Goal: Communication & Community: Answer question/provide support

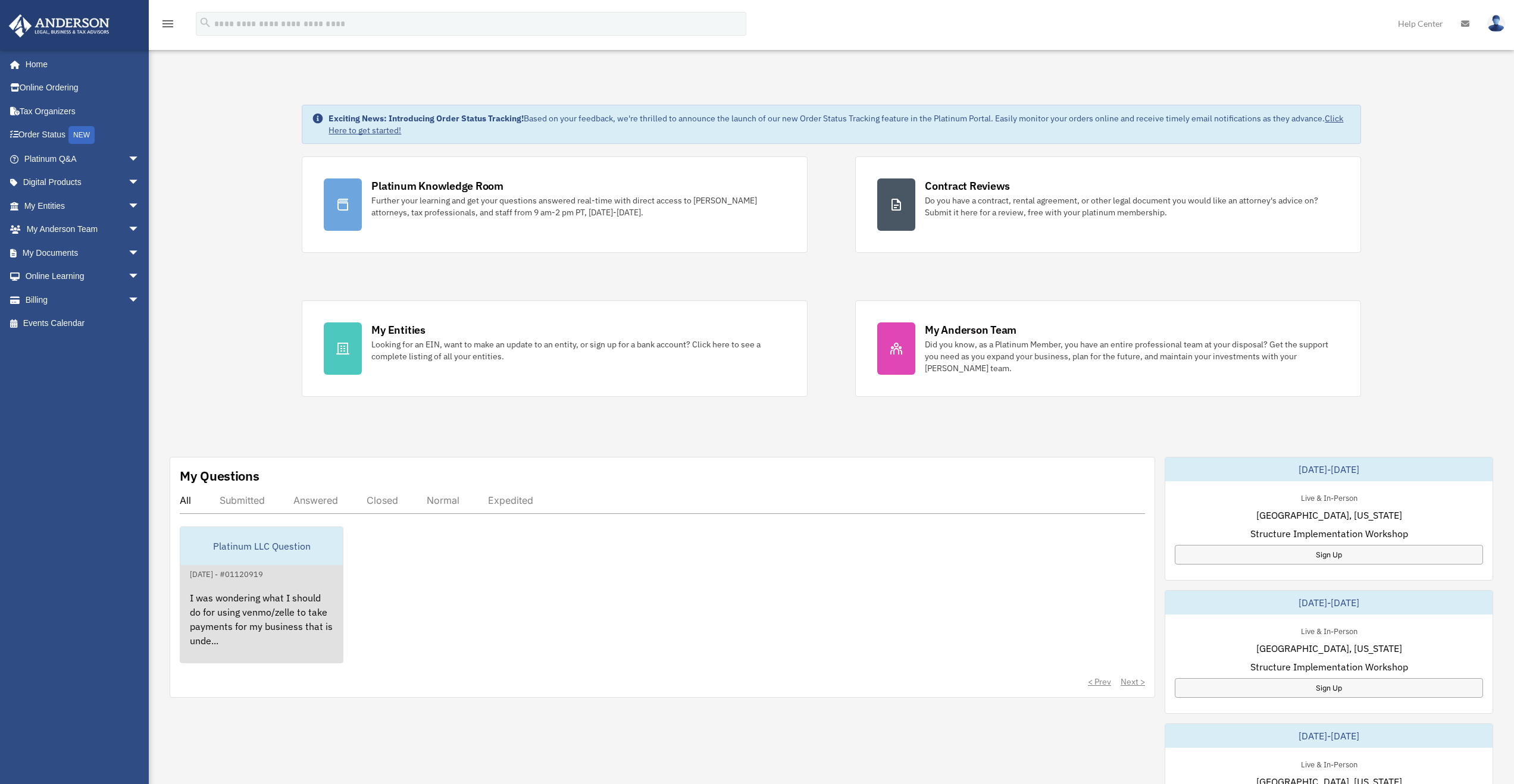
click at [279, 602] on div "I was wondering what I should do for using venmo/zelle to take payments for my …" at bounding box center [261, 628] width 162 height 93
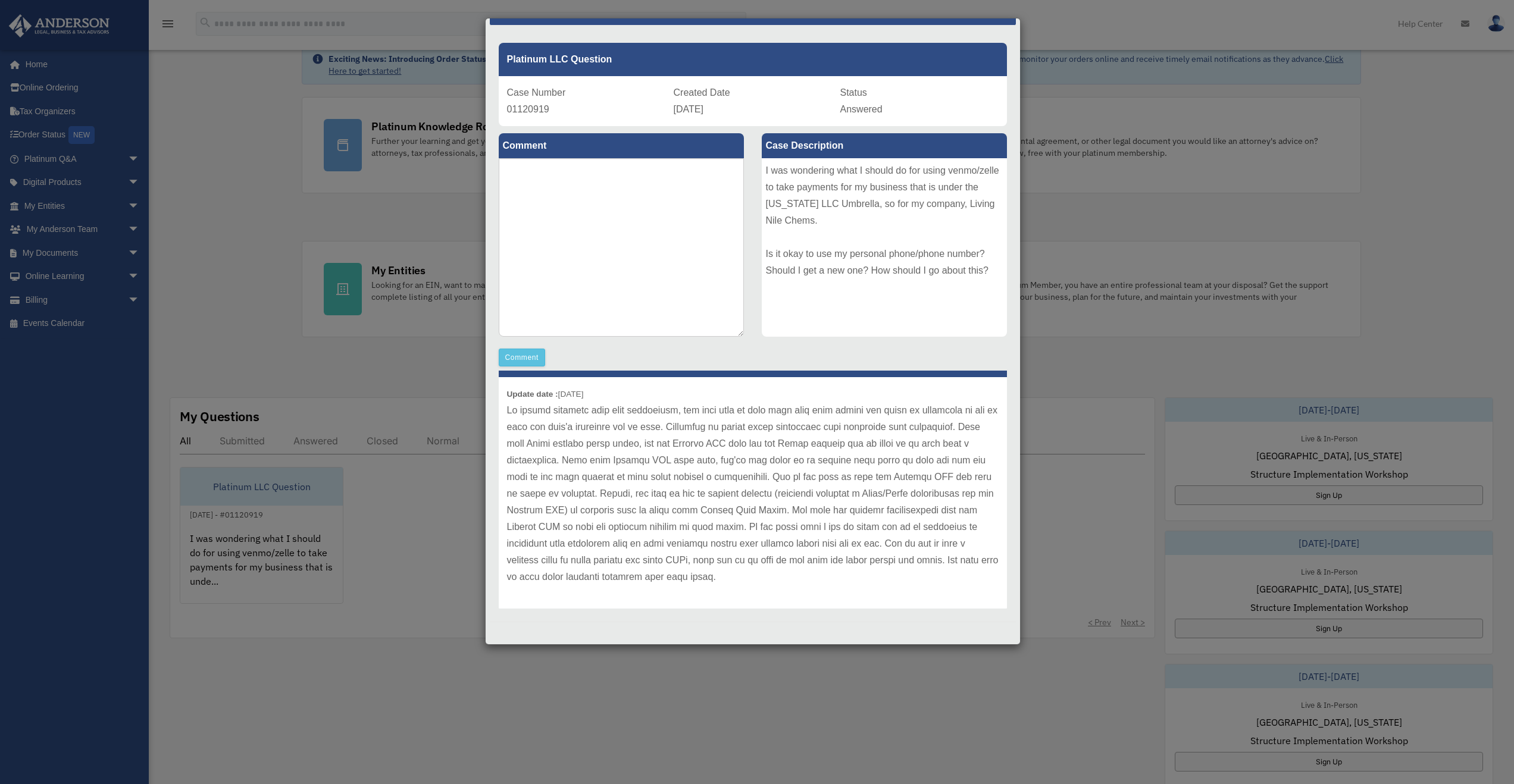
scroll to position [32, 0]
click at [526, 361] on button "Comment" at bounding box center [522, 358] width 47 height 18
click at [618, 225] on textarea at bounding box center [621, 248] width 245 height 179
type textarea "*"
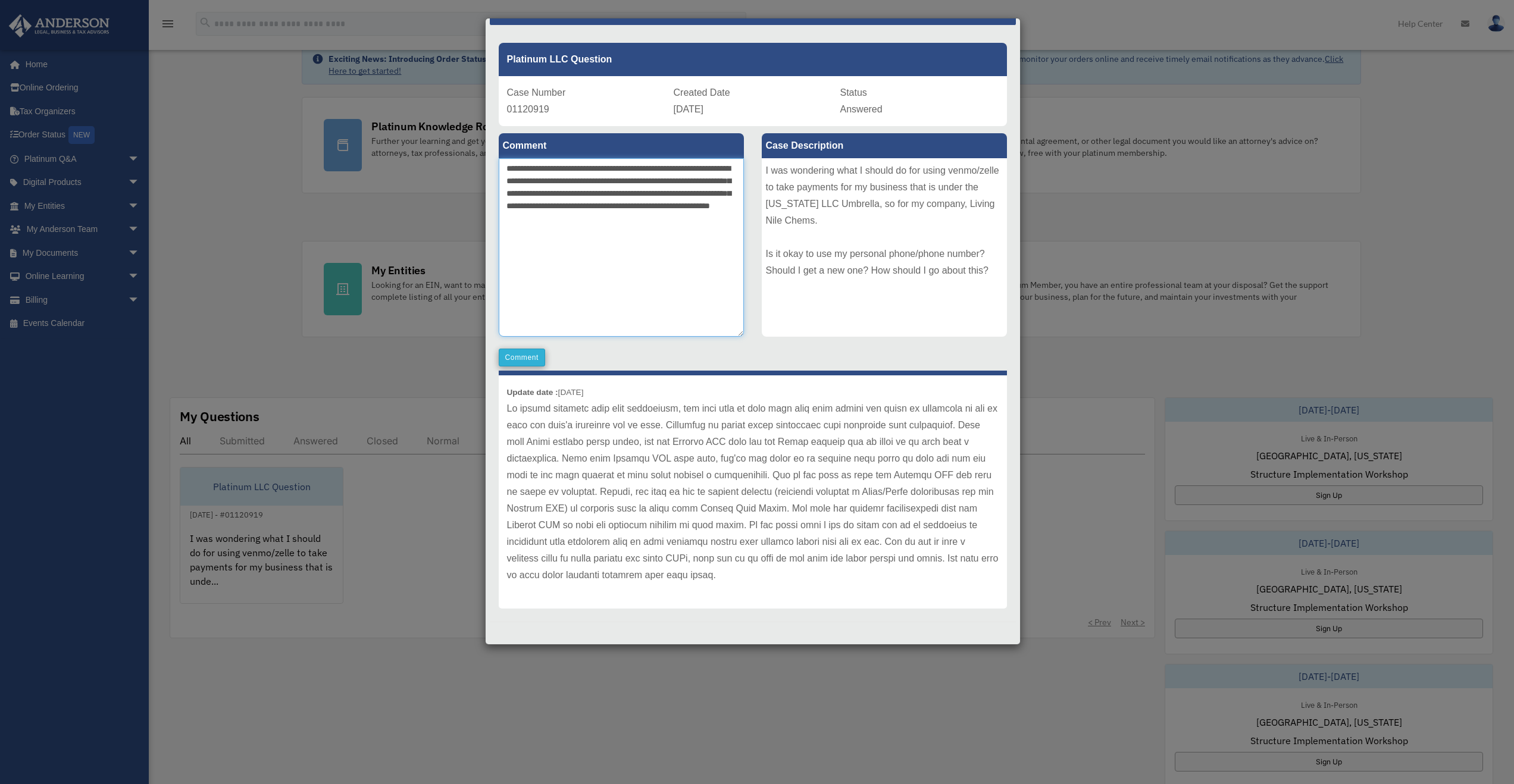
type textarea "**********"
click at [519, 357] on button "Comment" at bounding box center [522, 358] width 47 height 18
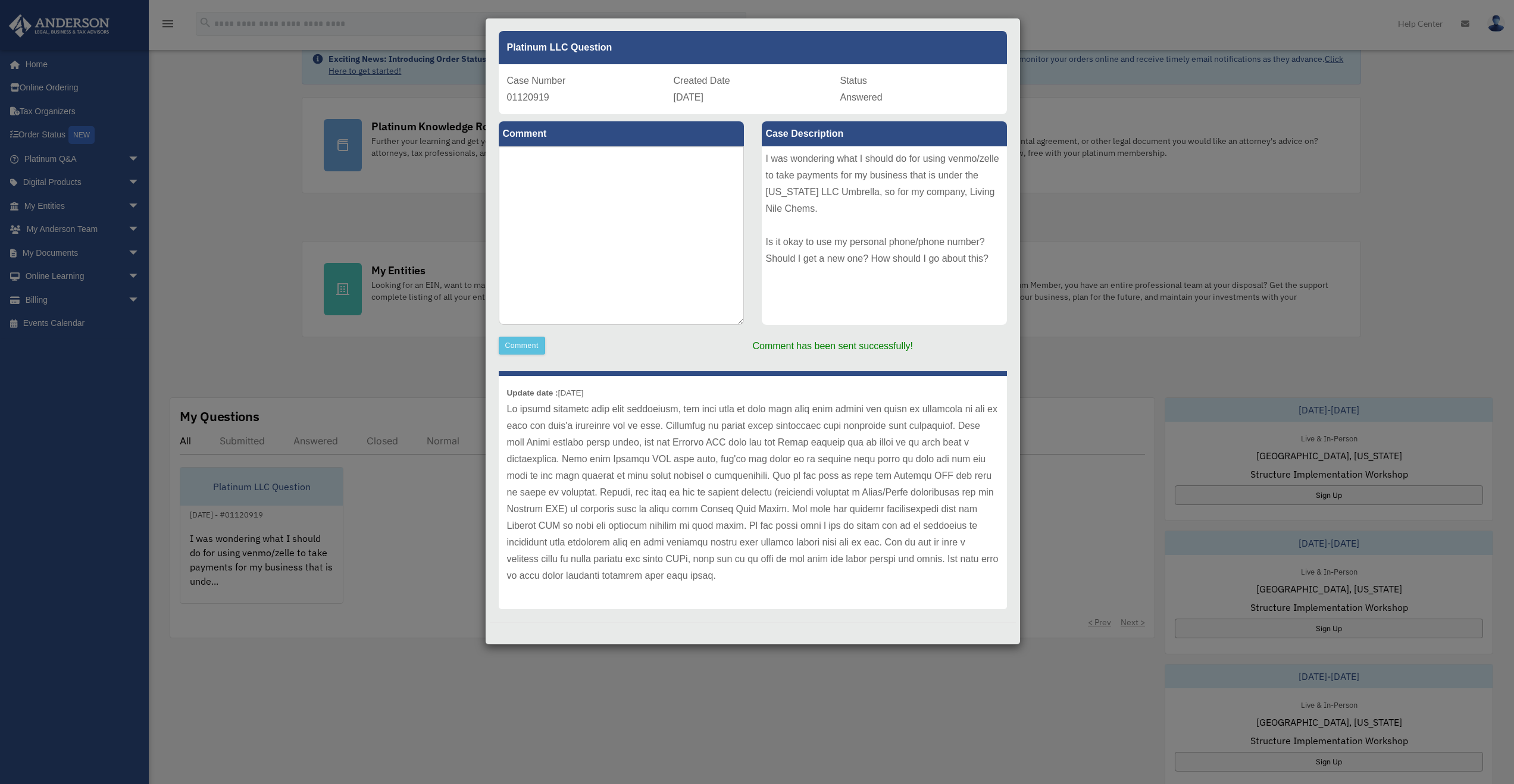
scroll to position [44, 0]
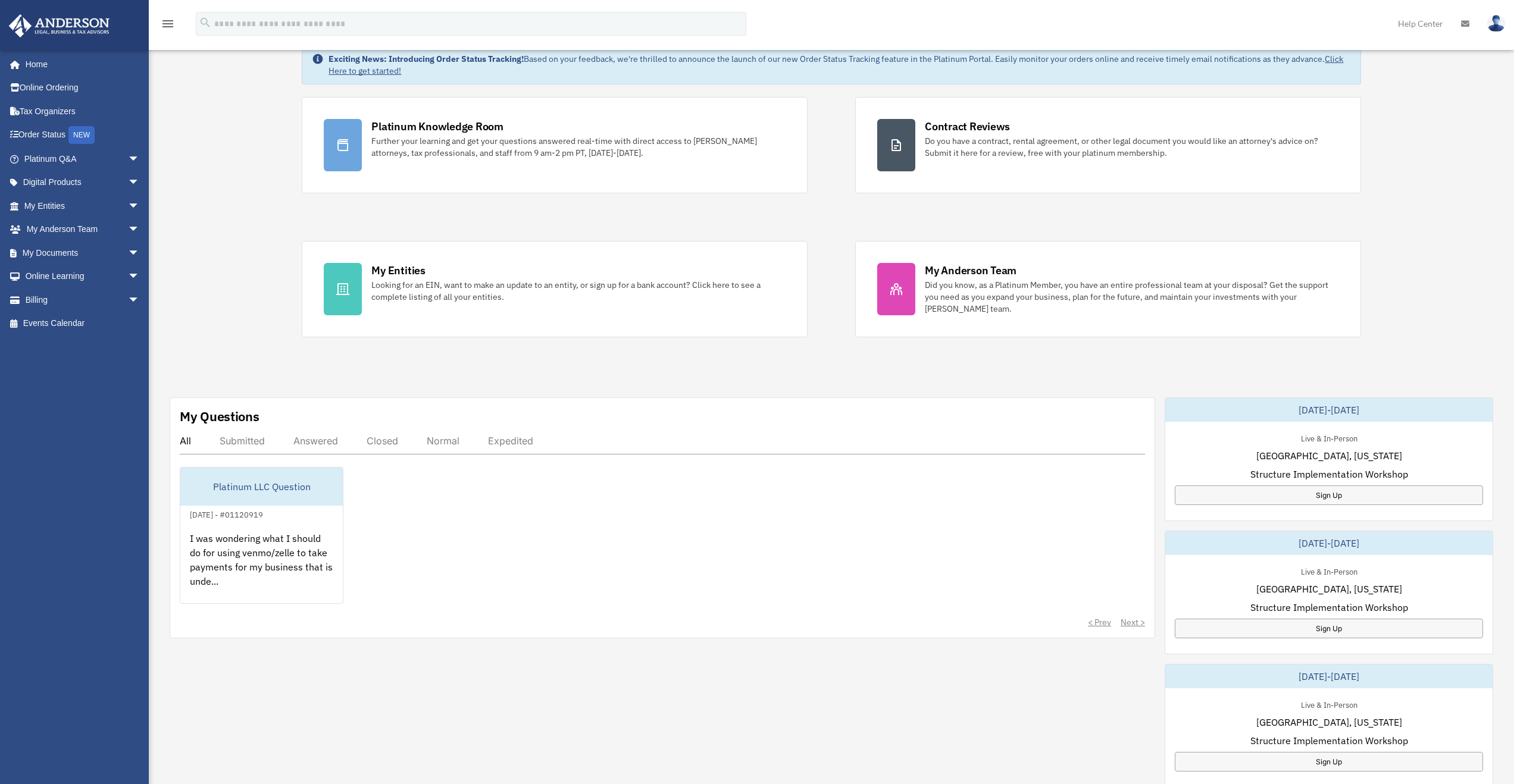
click at [242, 440] on div "Submitted" at bounding box center [242, 441] width 45 height 12
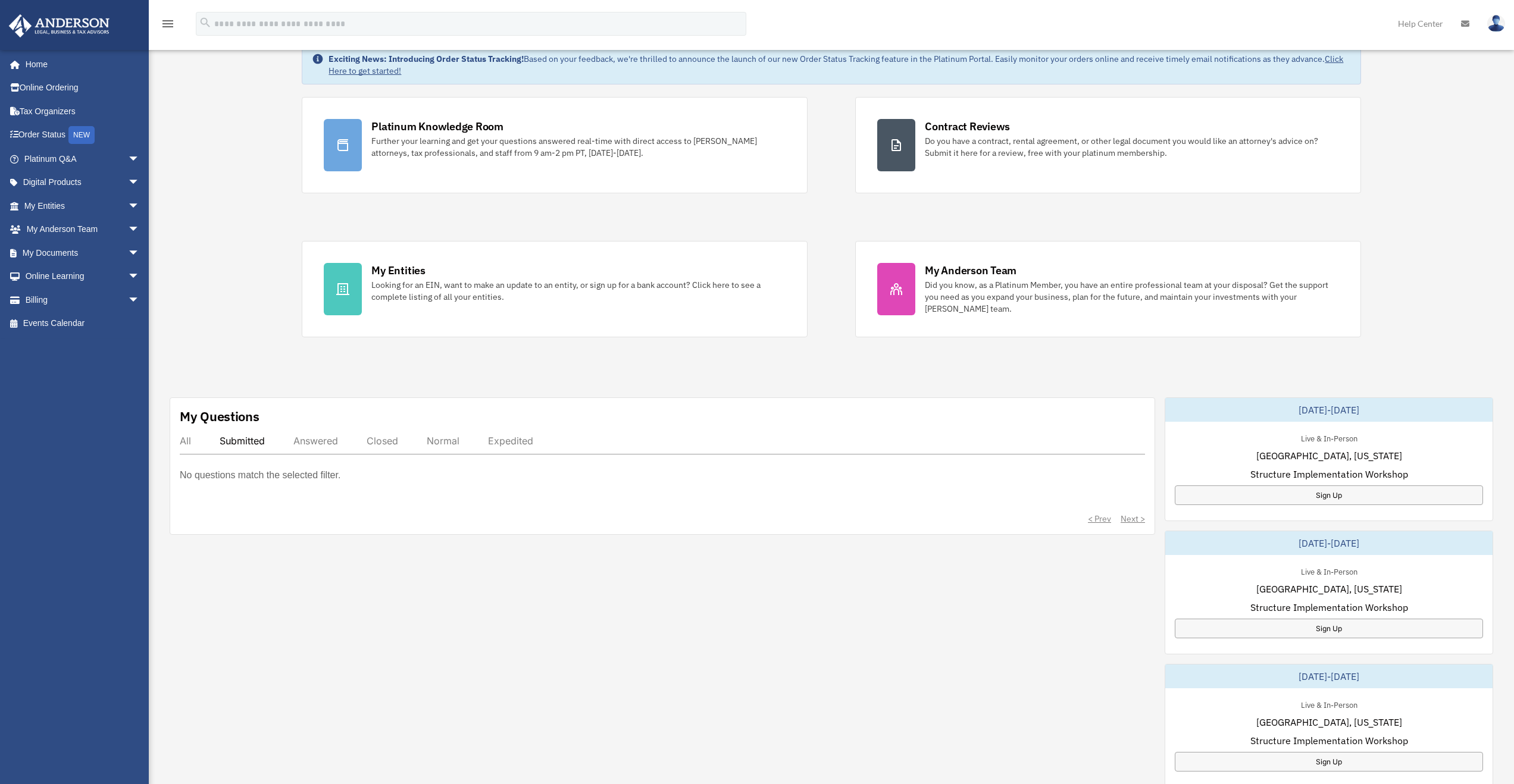
click at [173, 442] on div "My Questions All Submitted Answered Closed Normal Expedited No questions match …" at bounding box center [662, 466] width 985 height 138
click at [190, 443] on div "All" at bounding box center [185, 441] width 11 height 12
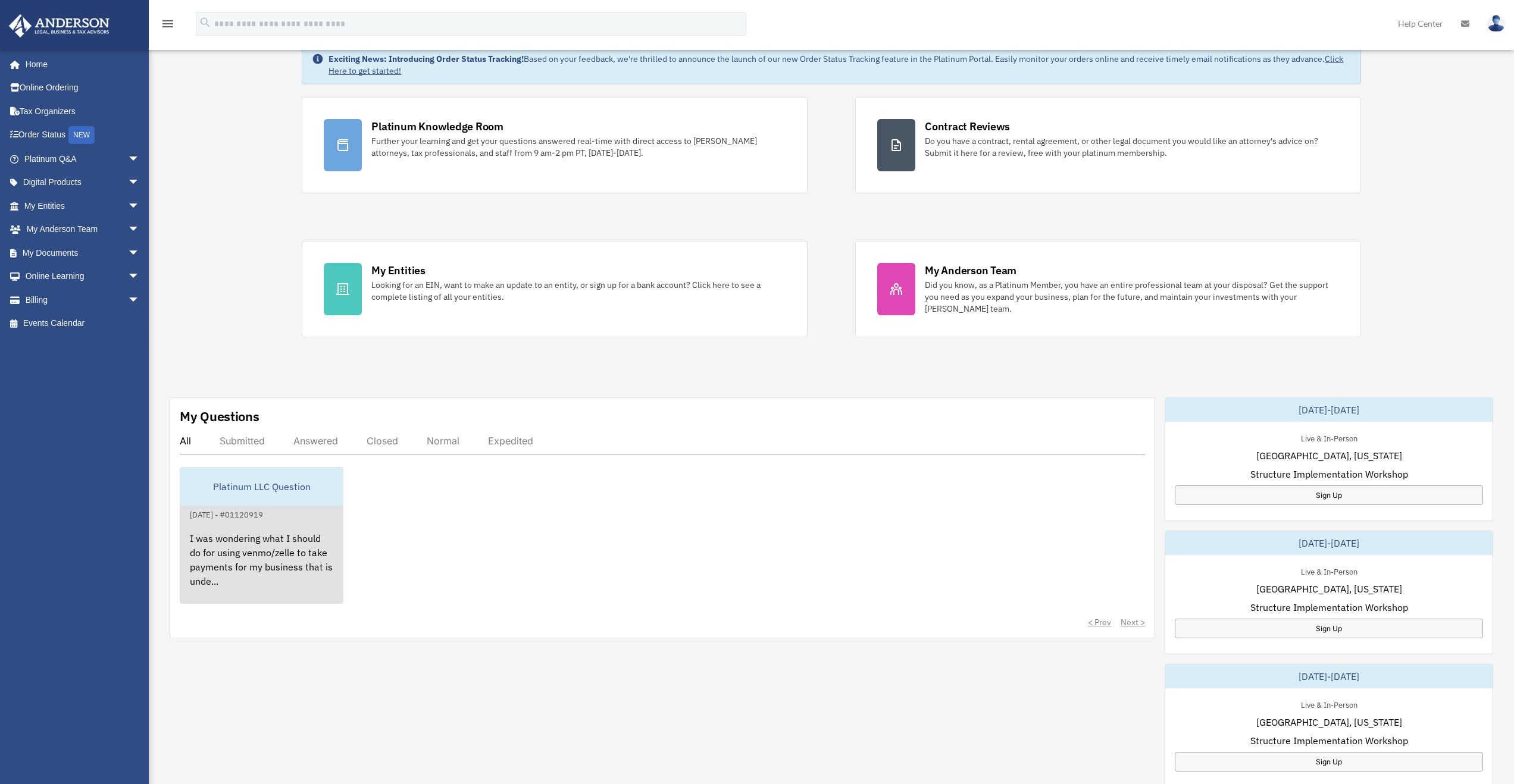
click at [268, 550] on div "I was wondering what I should do for using venmo/zelle to take payments for my …" at bounding box center [261, 568] width 162 height 93
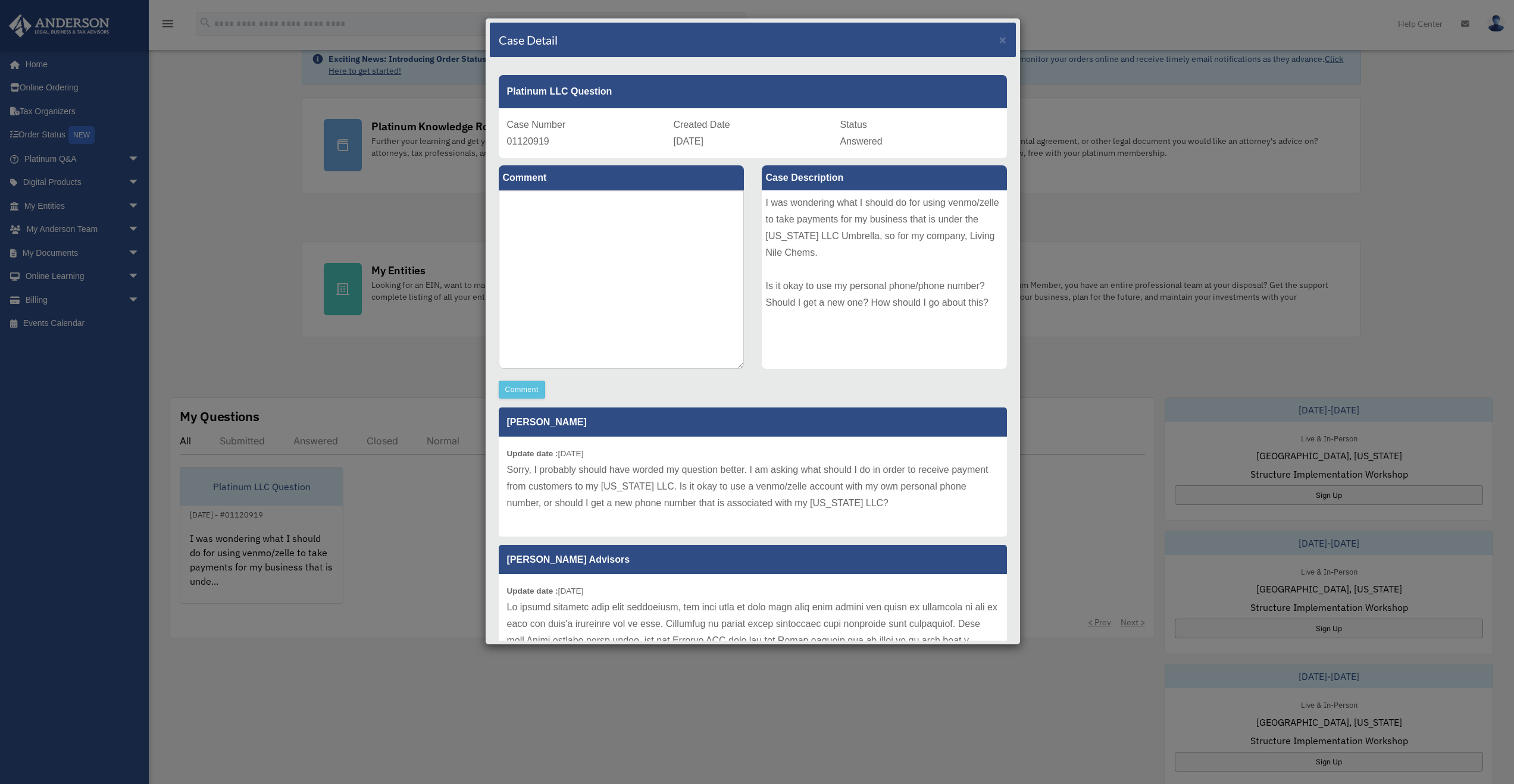
scroll to position [0, 0]
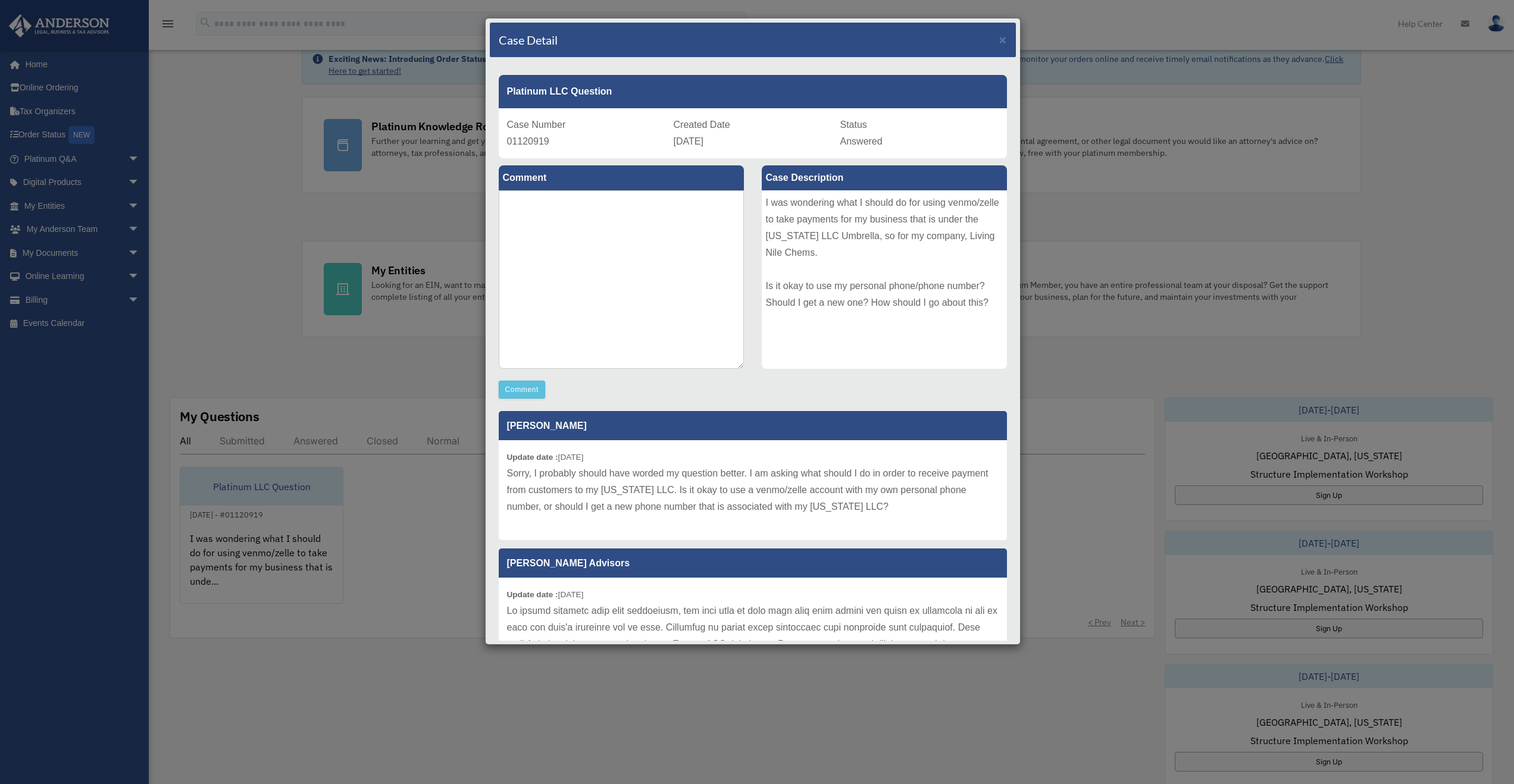
click at [674, 528] on div "Update date : [DATE] Sorry, I probably should have worded my question better. I…" at bounding box center [752, 490] width 508 height 100
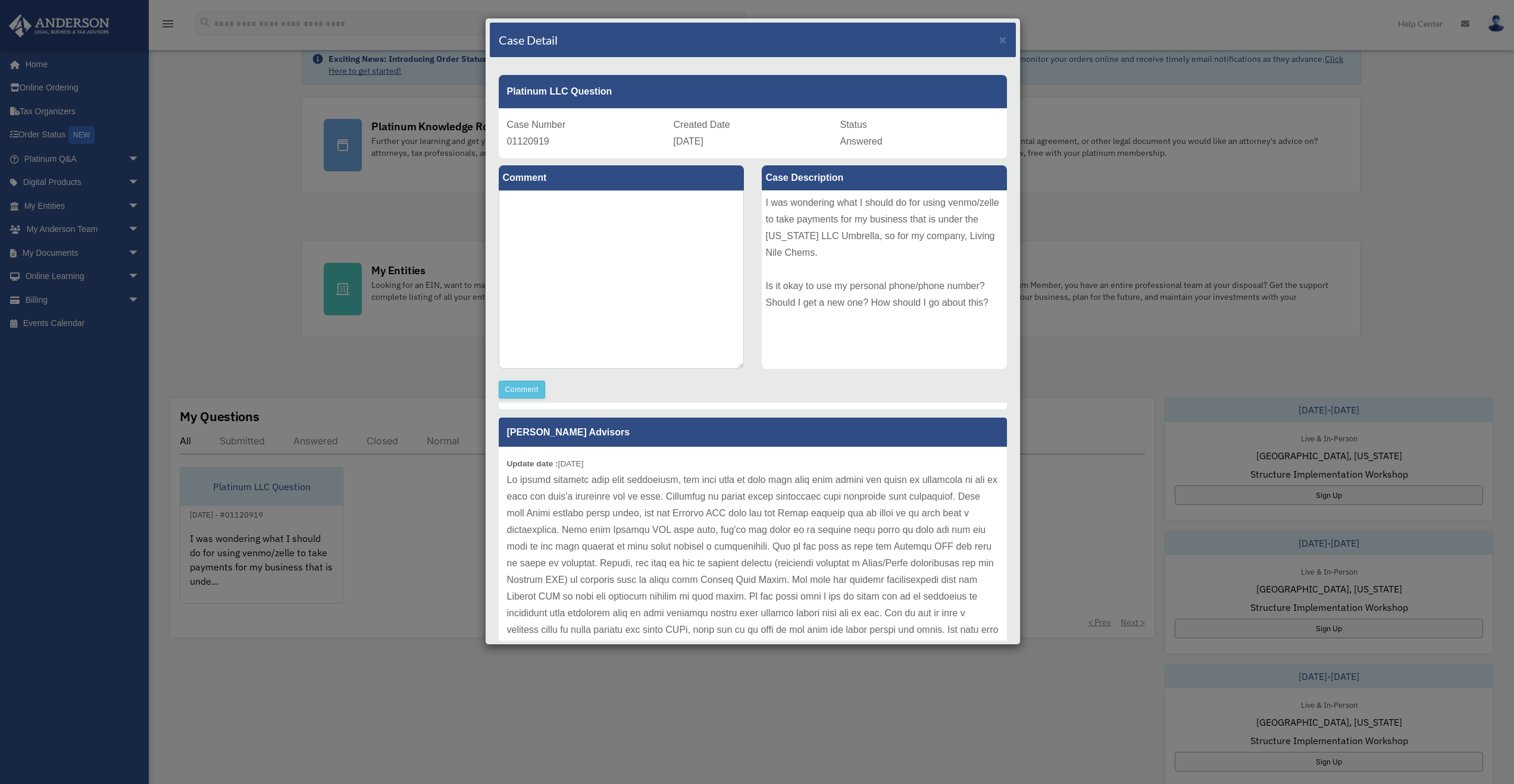
scroll to position [170, 0]
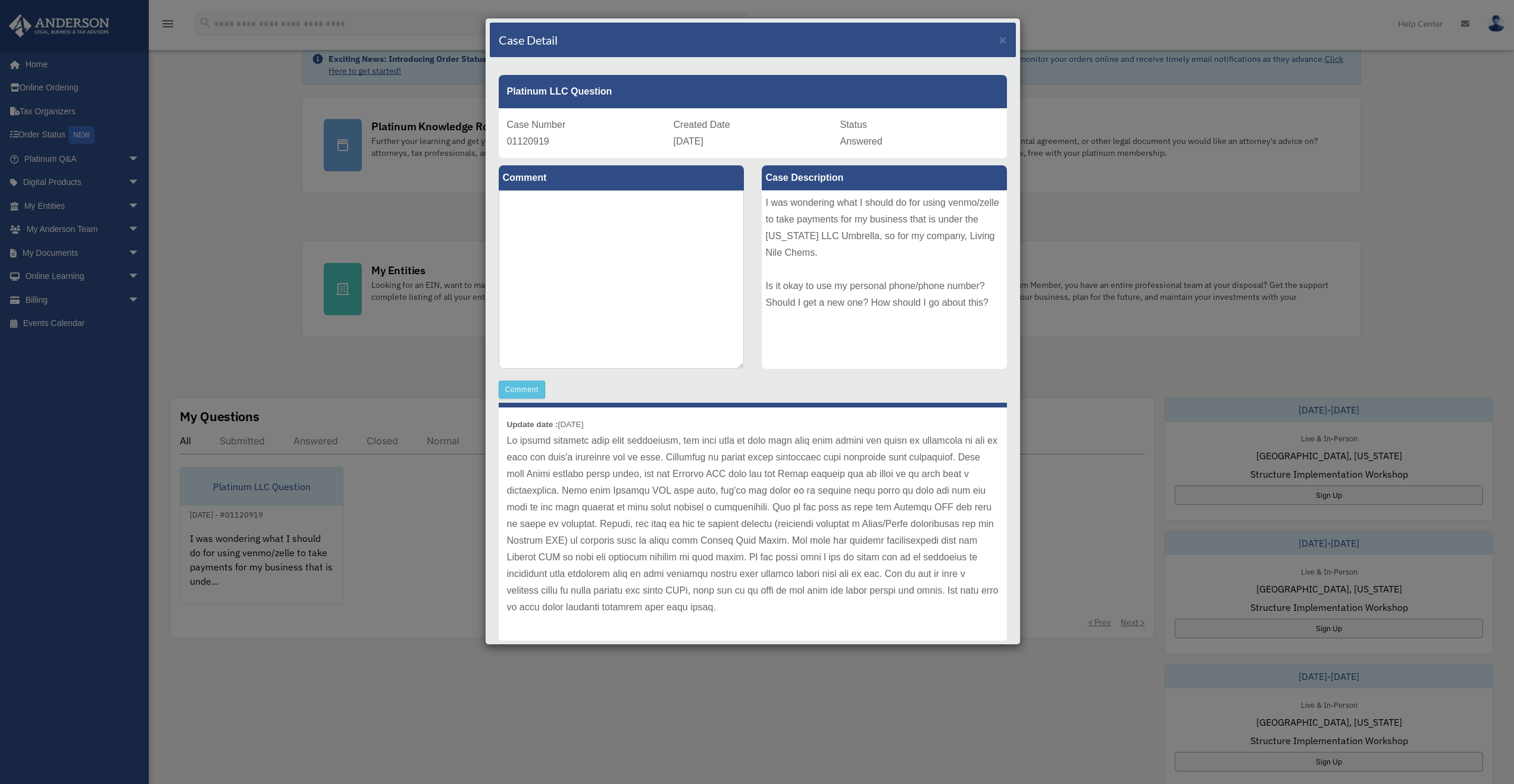
click at [844, 619] on div "Update date : [DATE]" at bounding box center [752, 524] width 508 height 233
click at [837, 617] on div "Update date : [DATE]" at bounding box center [752, 524] width 508 height 233
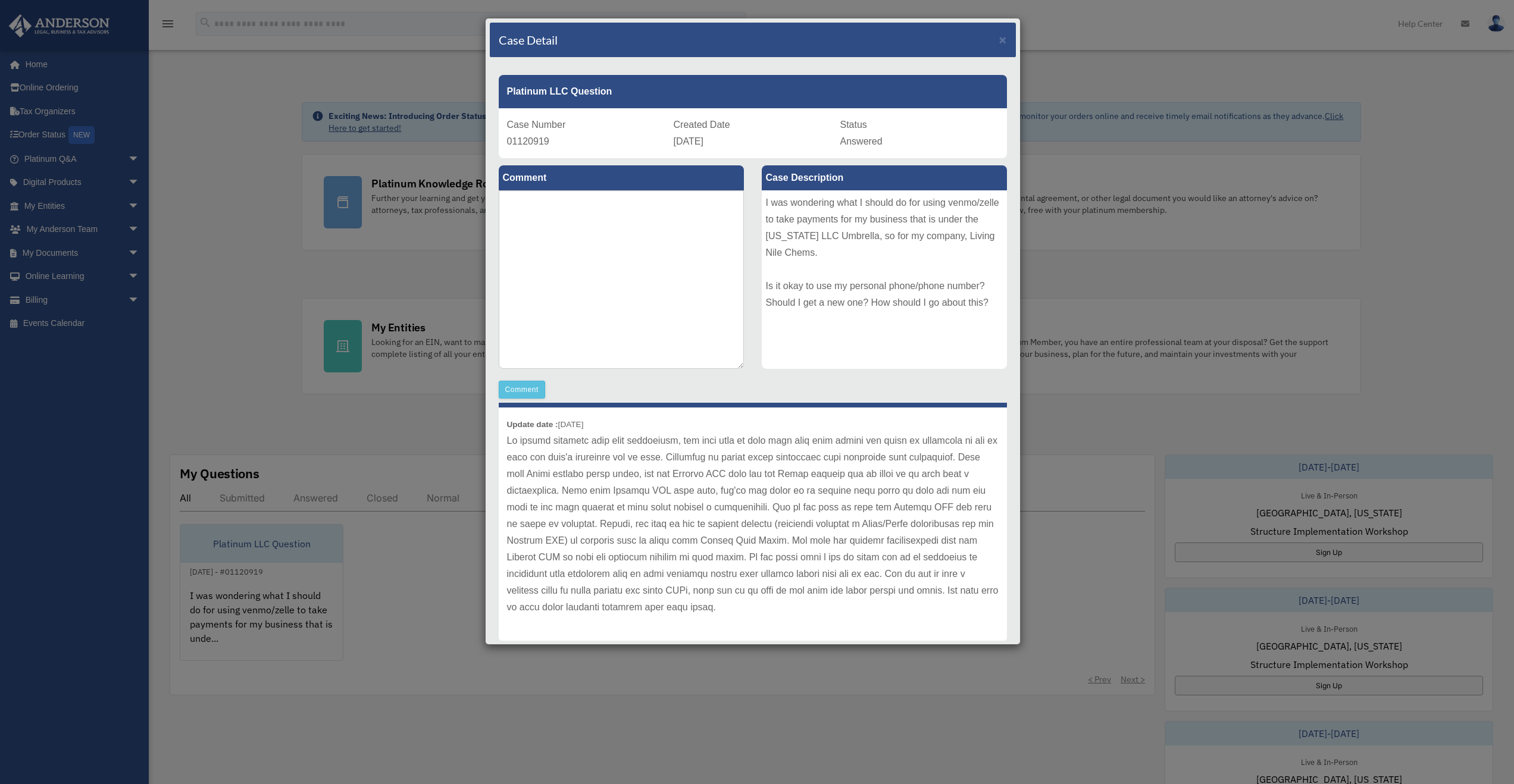
scroll to position [0, 0]
click at [573, 325] on textarea at bounding box center [621, 280] width 245 height 179
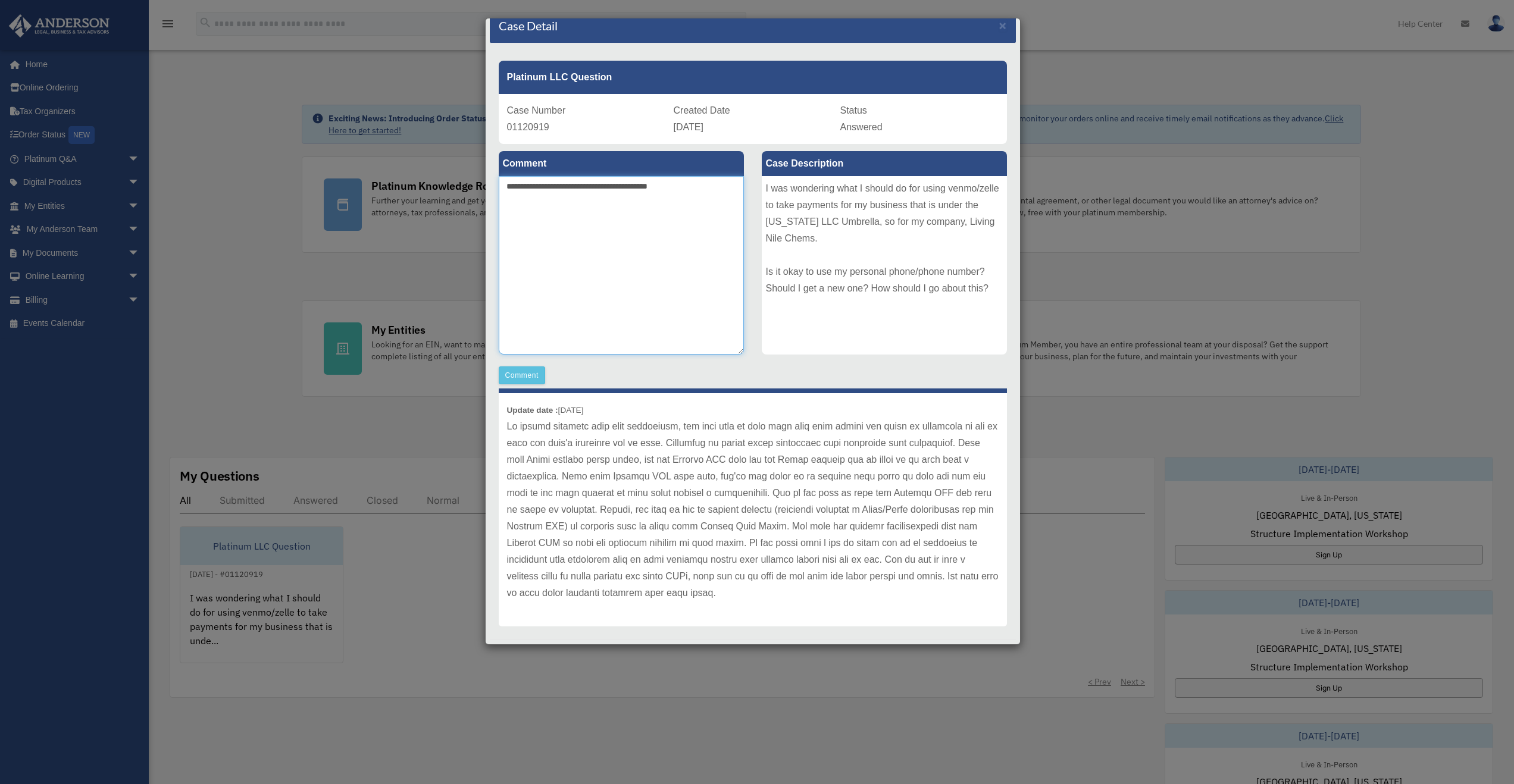
scroll to position [32, 0]
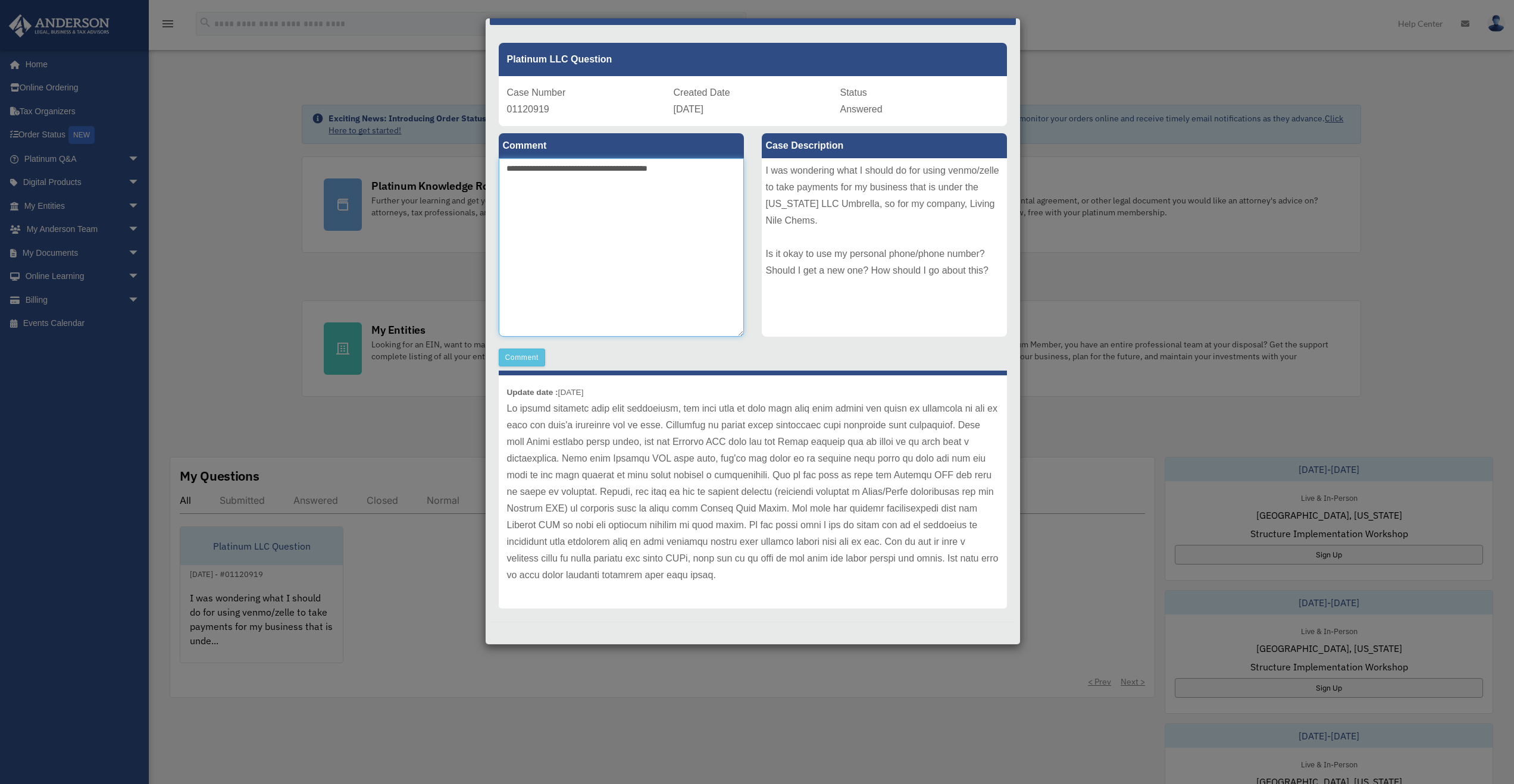
type textarea "**********"
click at [513, 348] on div "**********" at bounding box center [621, 246] width 263 height 240
click at [523, 357] on button "Comment" at bounding box center [522, 358] width 47 height 18
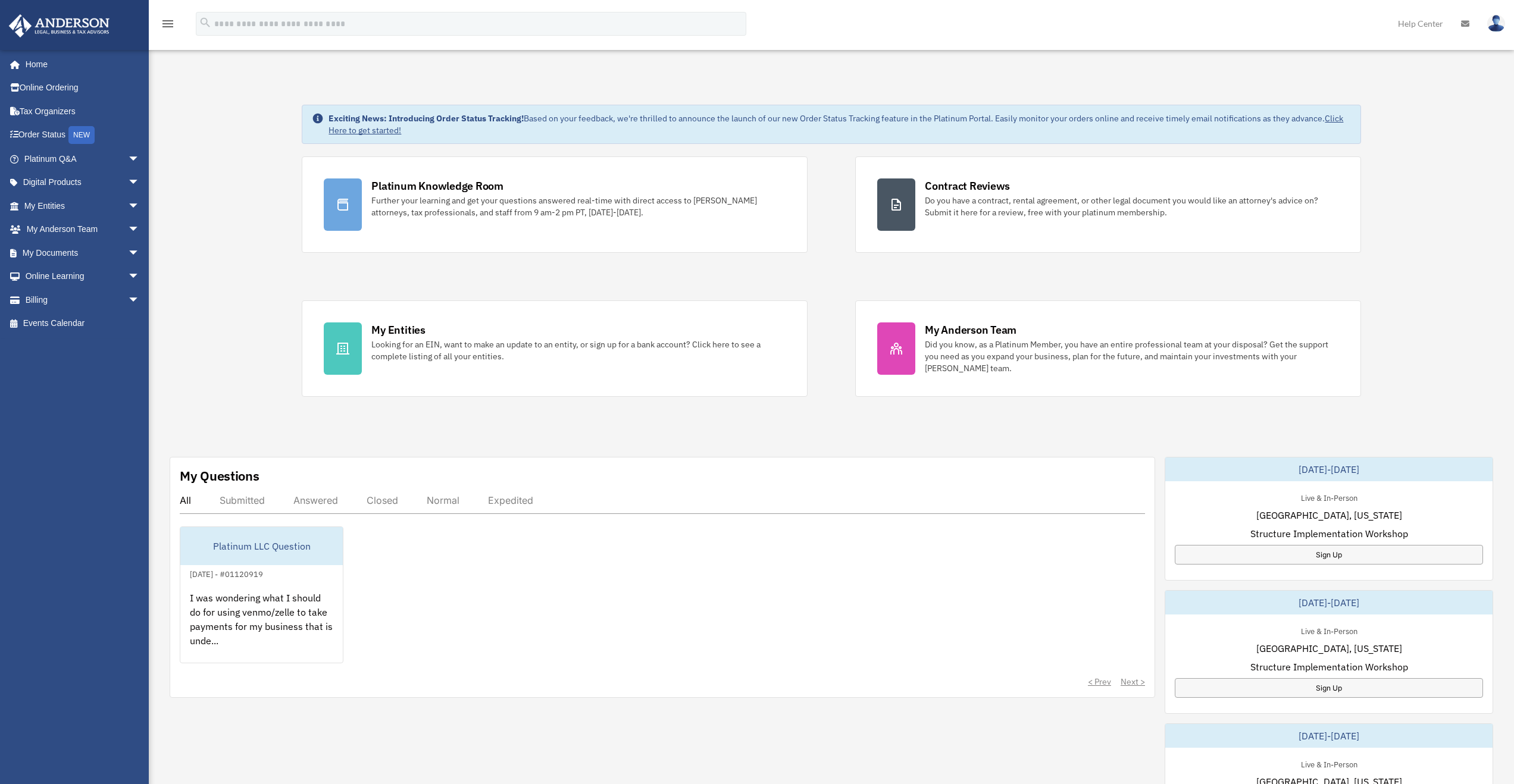
click at [381, 505] on div "Closed" at bounding box center [383, 501] width 32 height 12
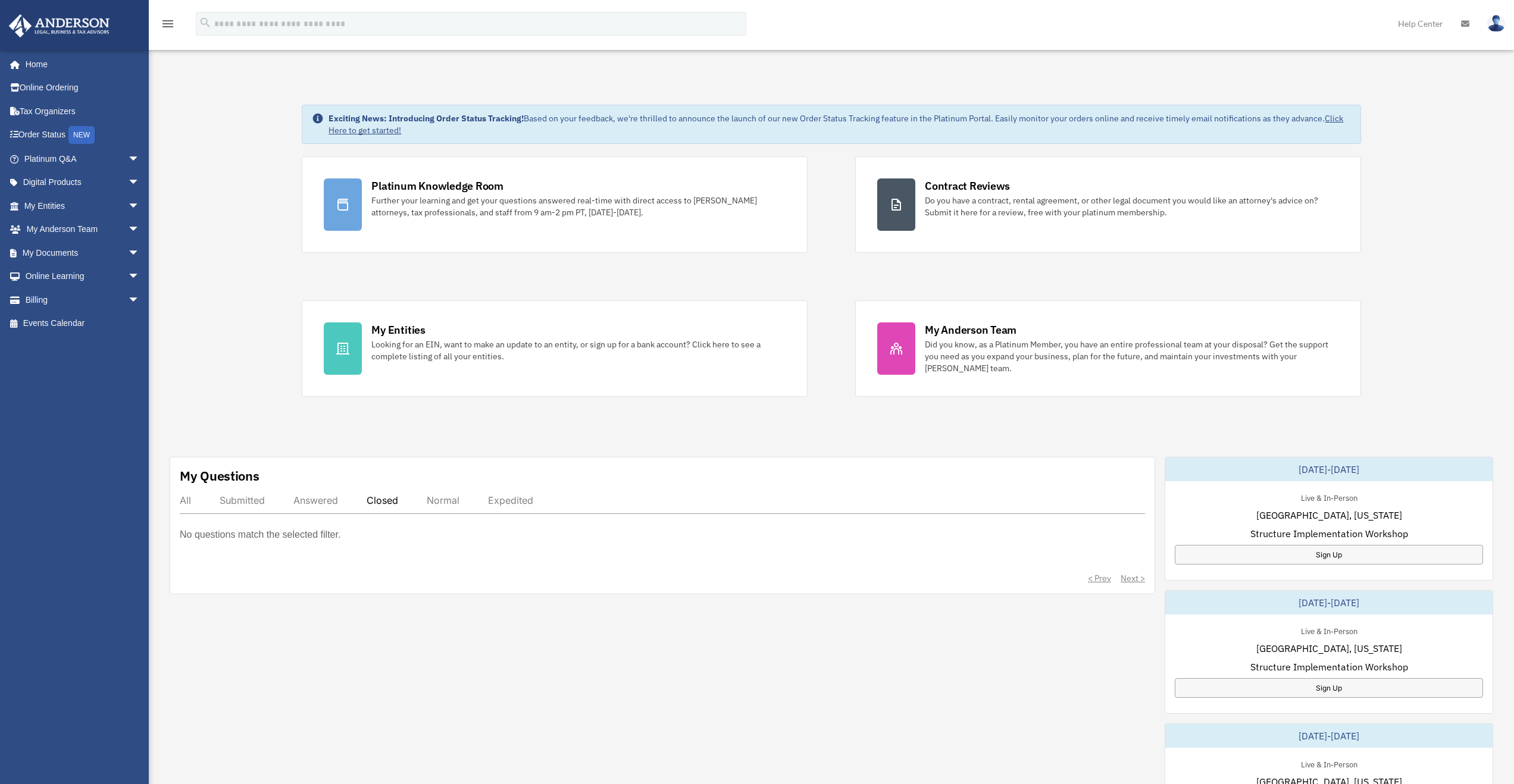
click at [329, 497] on div "Answered" at bounding box center [315, 501] width 44 height 12
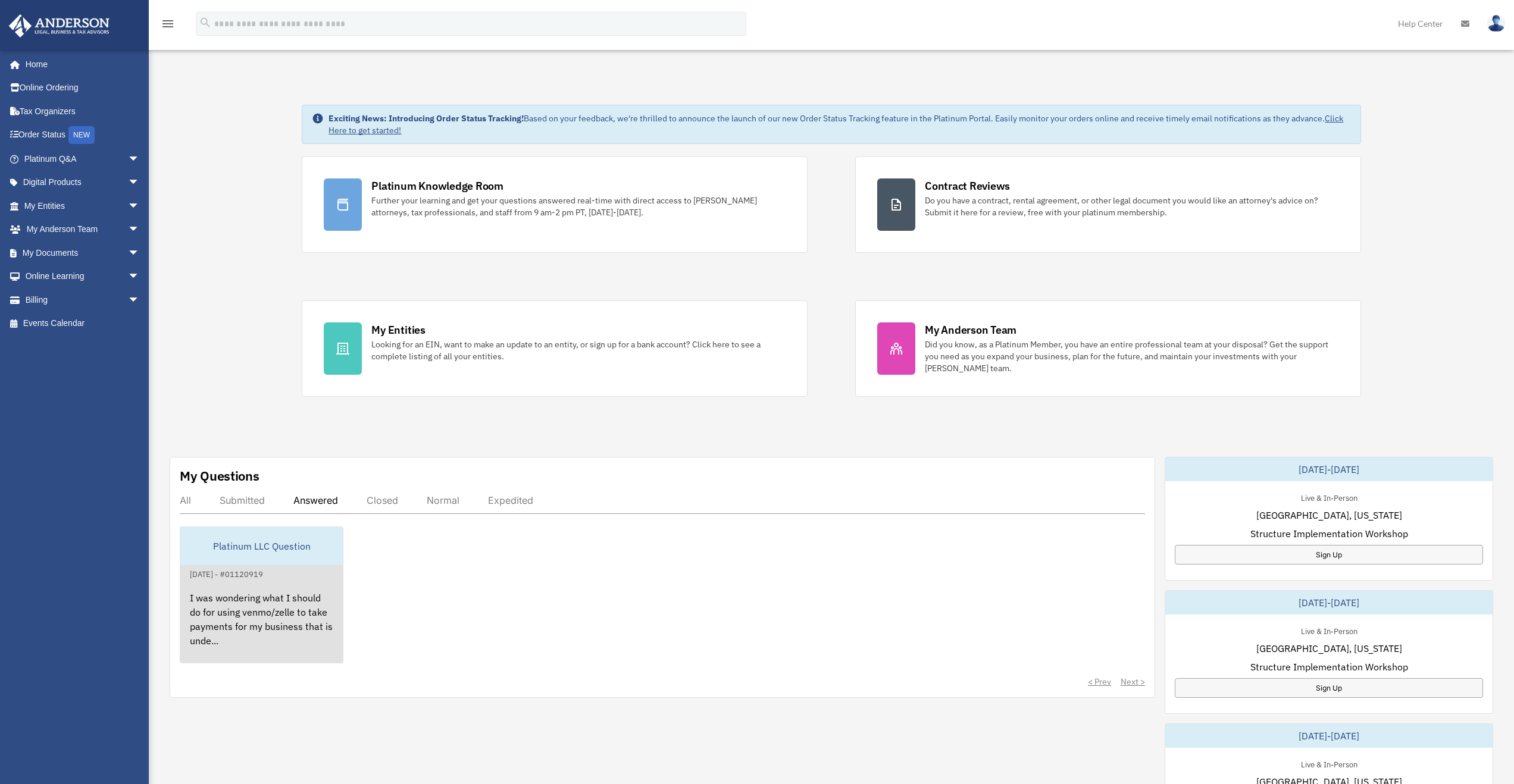
click at [270, 573] on div "[DATE] - #01120919" at bounding box center [226, 573] width 92 height 13
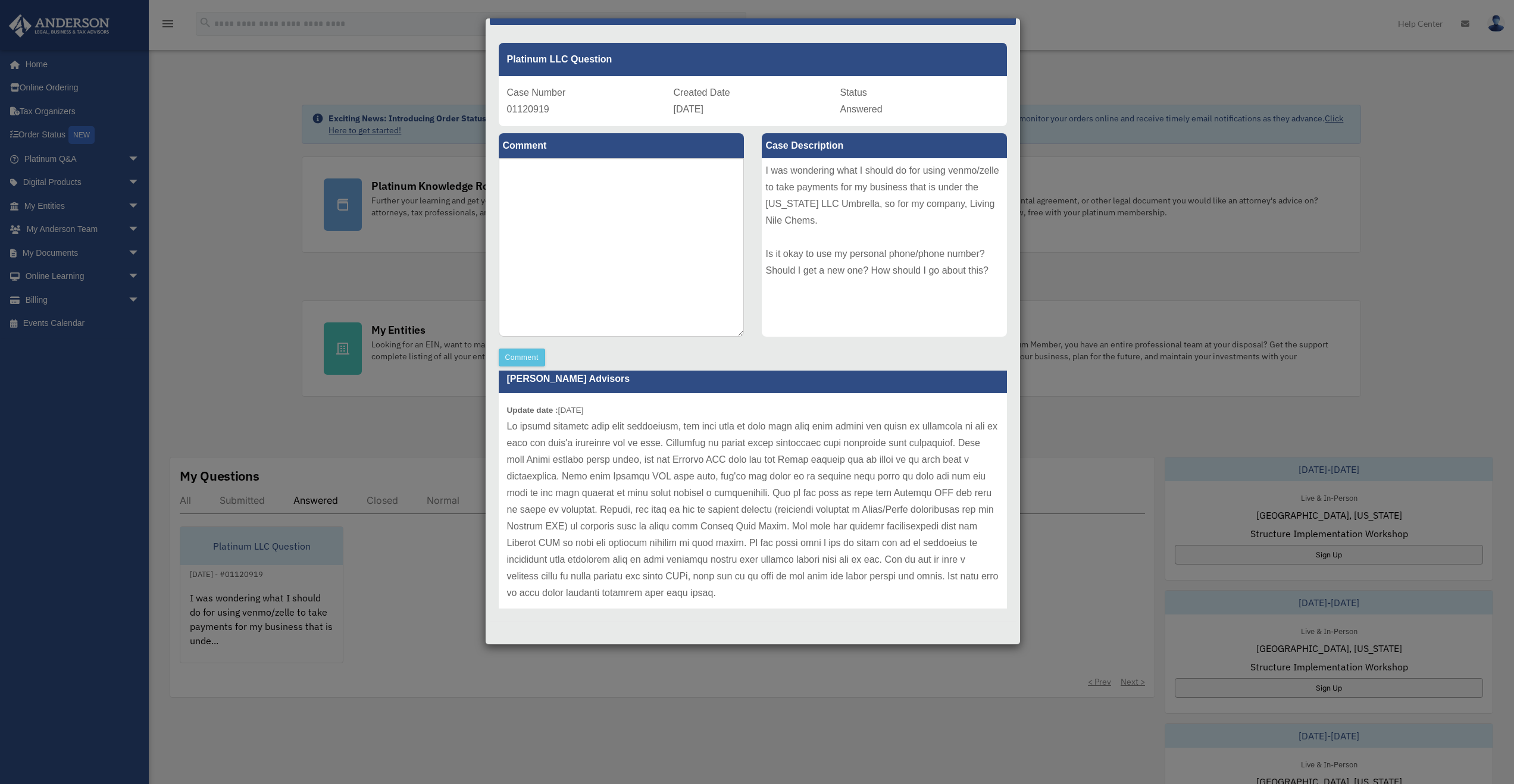
scroll to position [274, 0]
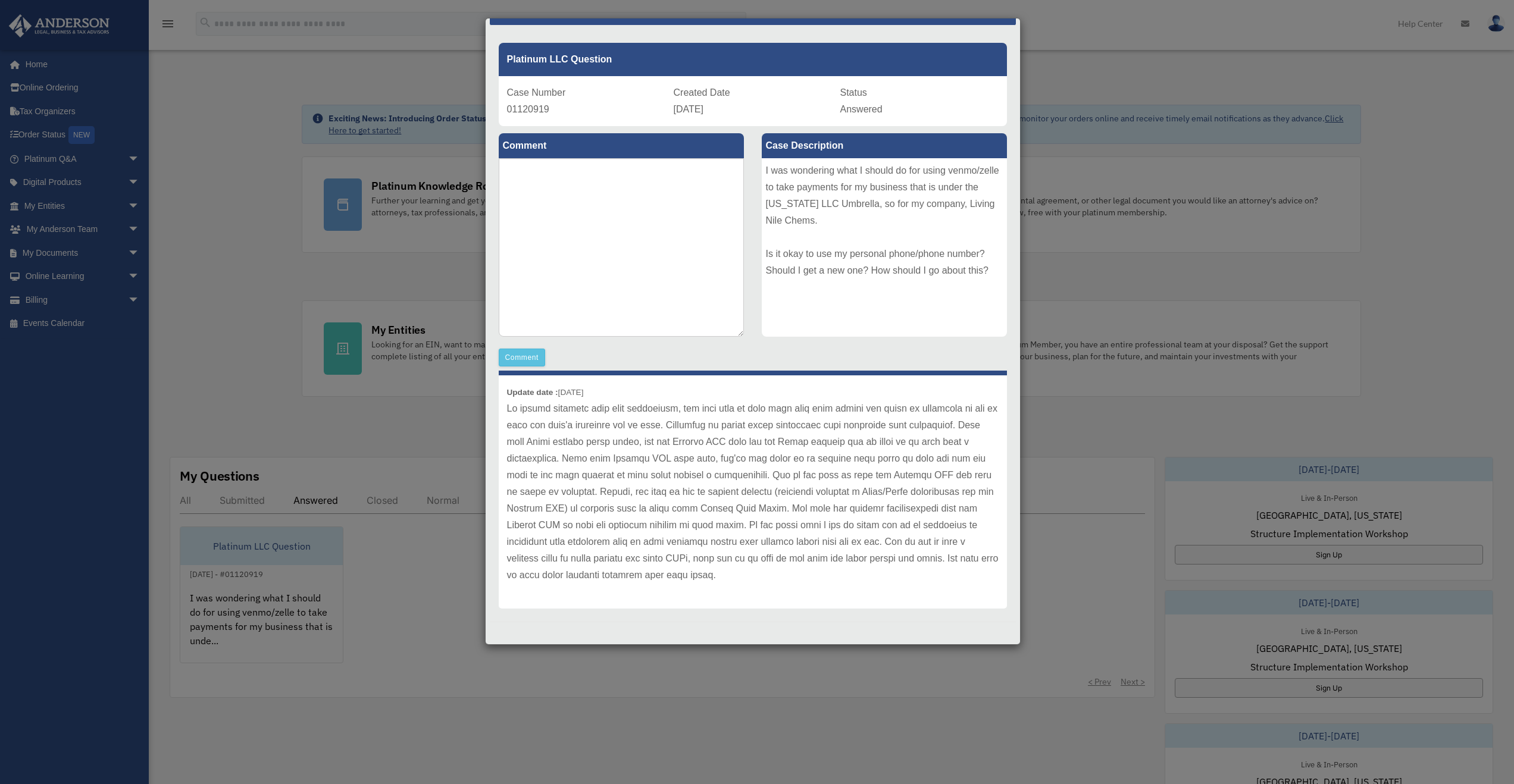
click at [367, 432] on div "Case Detail × Platinum LLC Question Case Number 01120919 Created Date [DATE] St…" at bounding box center [757, 392] width 1514 height 784
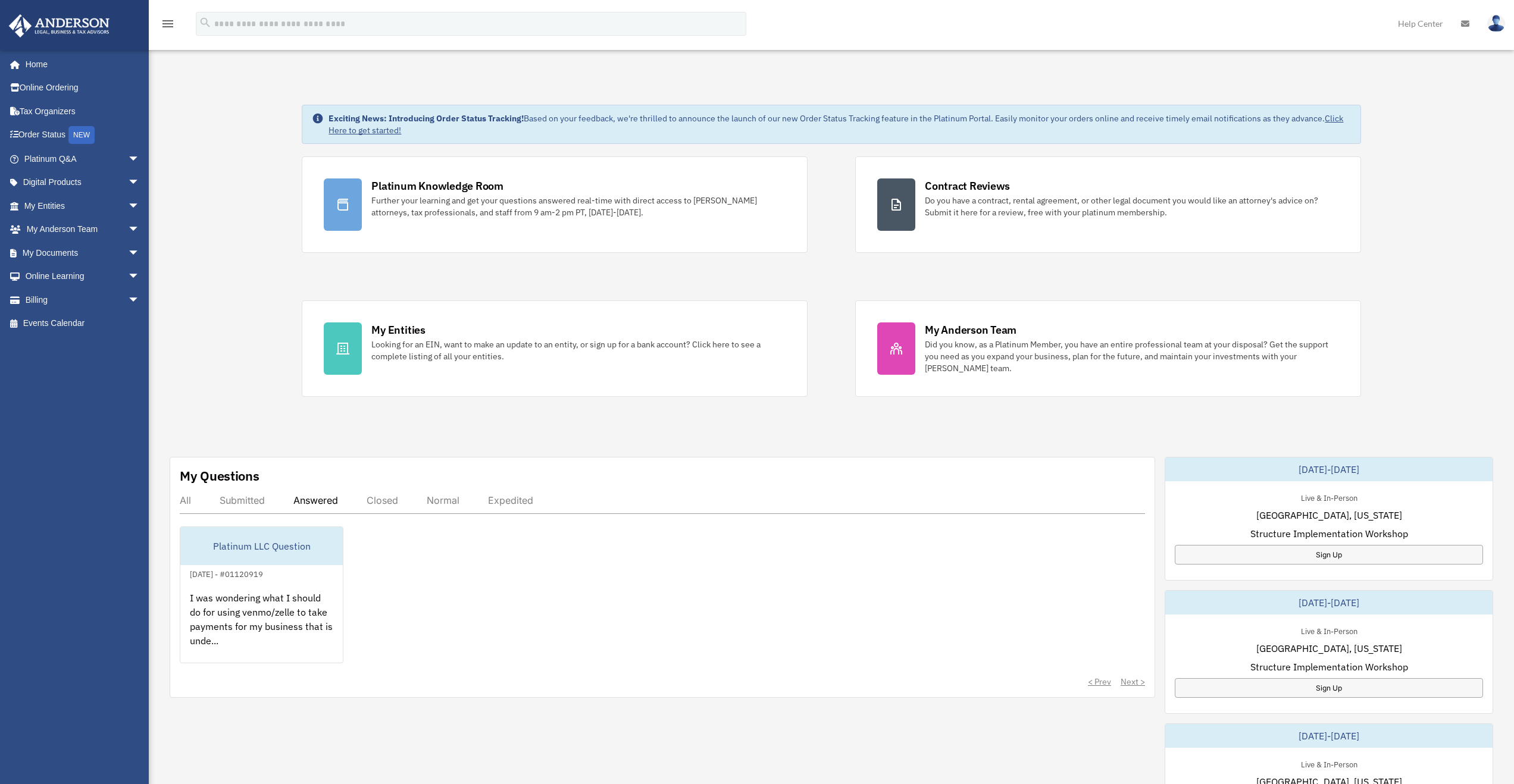
click at [372, 695] on div "My Questions All Submitted Answered Closed Normal Expedited Platinum LLC Questi…" at bounding box center [662, 577] width 985 height 241
click at [262, 504] on div "Submitted" at bounding box center [242, 501] width 45 height 12
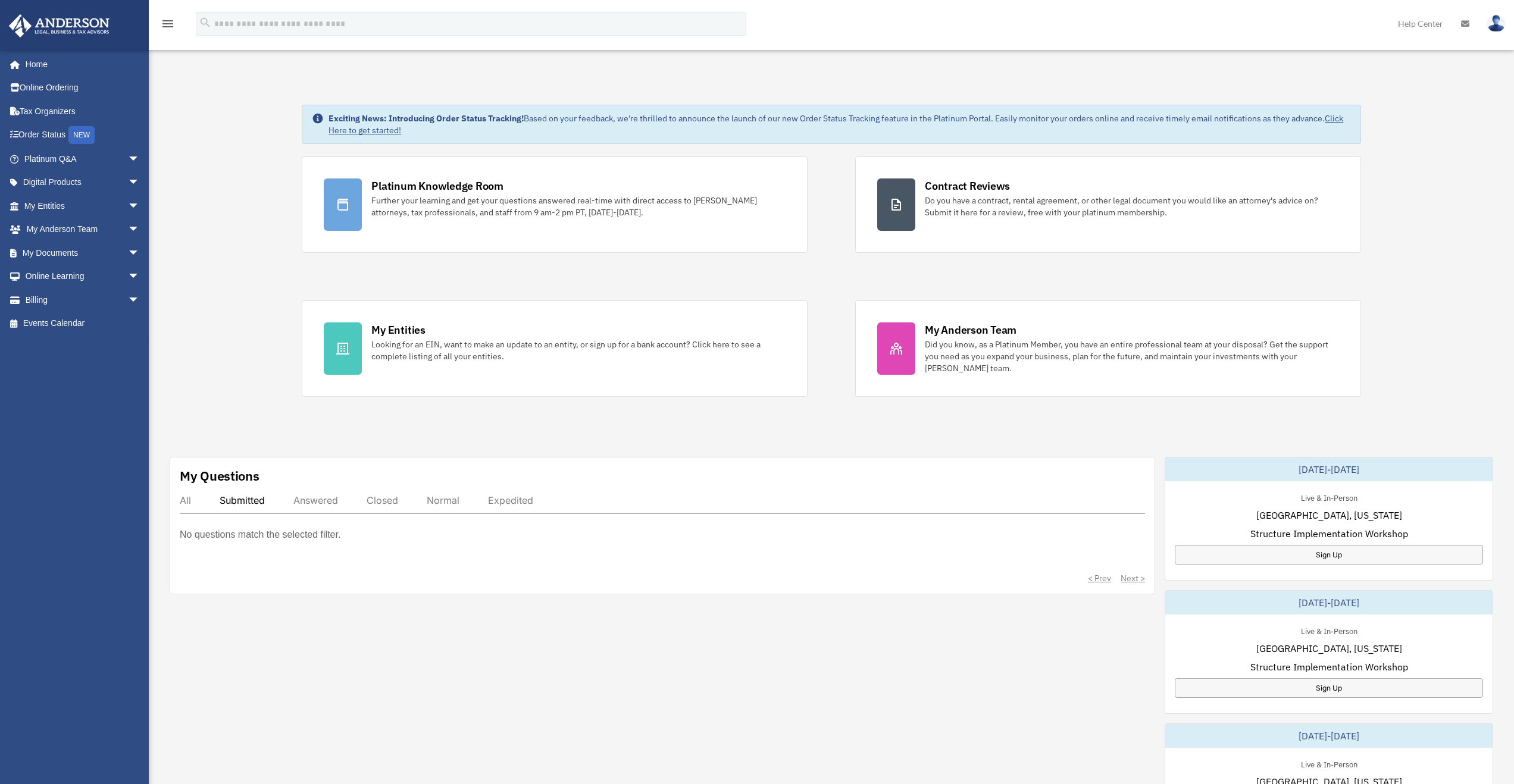
click at [205, 505] on div "All Submitted Answered Closed Normal Expedited" at bounding box center [662, 505] width 966 height 20
click at [192, 502] on div "All Submitted Answered Closed Normal Expedited" at bounding box center [662, 505] width 966 height 20
click at [190, 501] on div "All" at bounding box center [185, 501] width 11 height 12
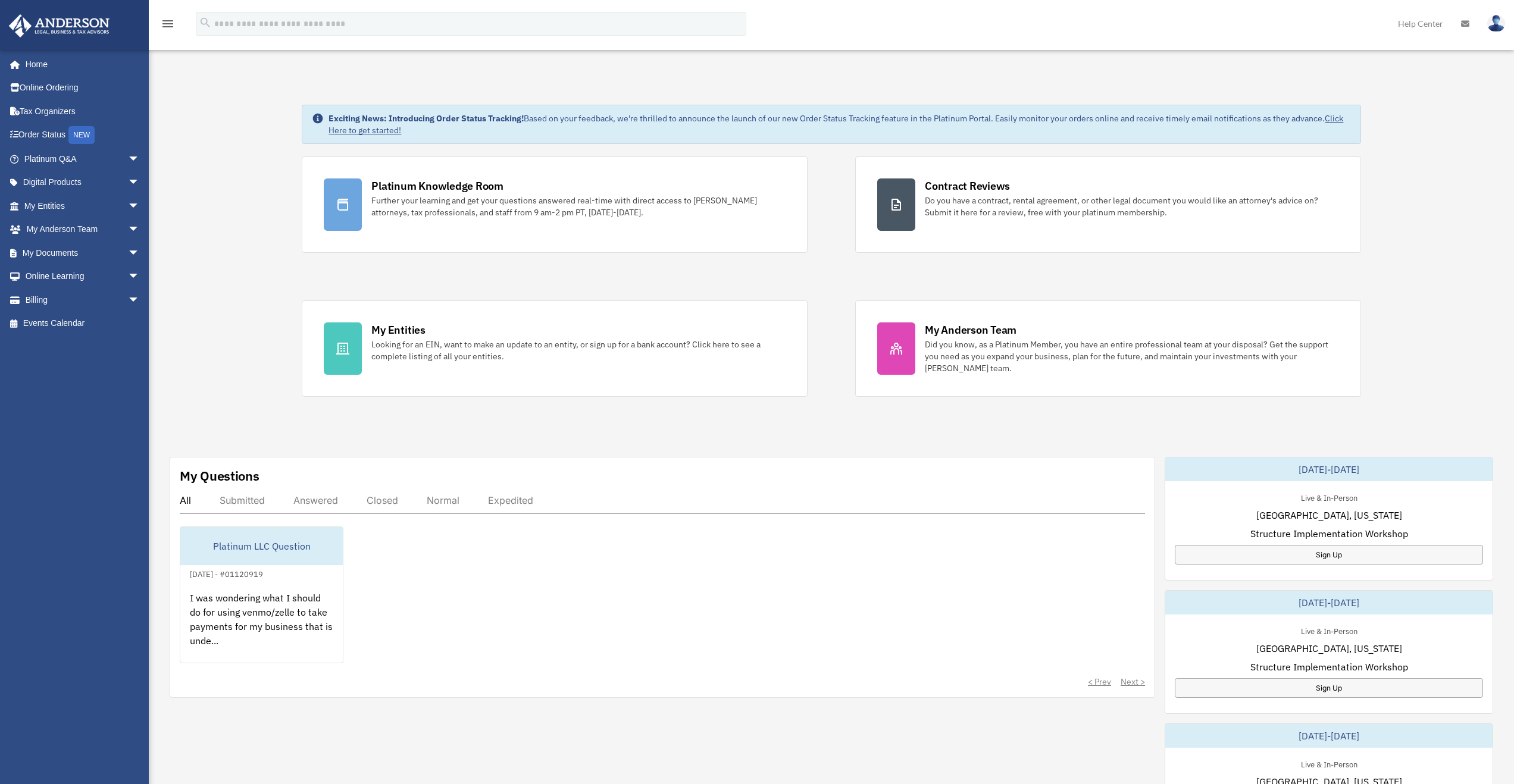
click at [257, 500] on div "Submitted" at bounding box center [242, 501] width 45 height 12
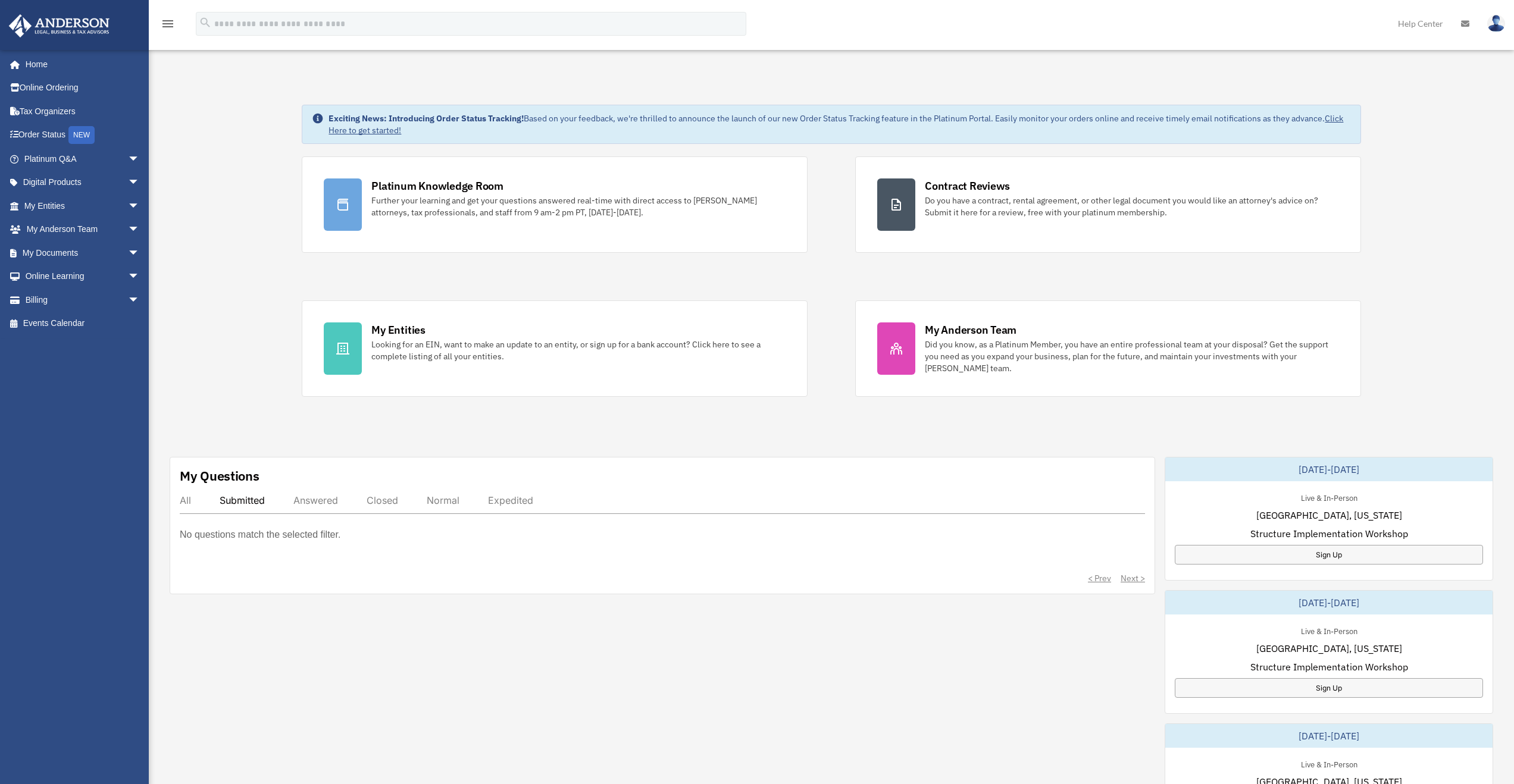
click at [306, 500] on div "Answered" at bounding box center [315, 501] width 44 height 12
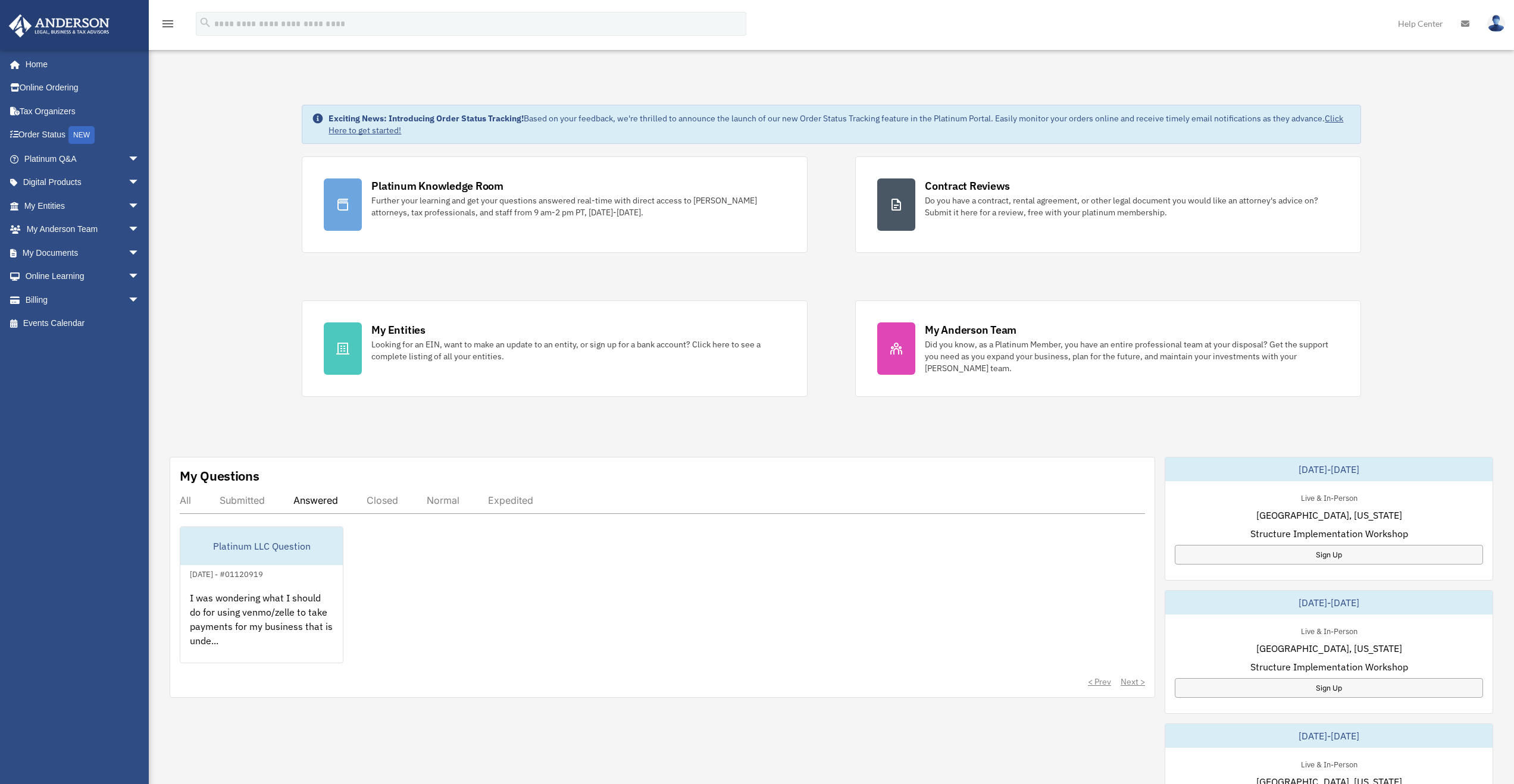
click at [374, 502] on div "Closed" at bounding box center [383, 501] width 32 height 12
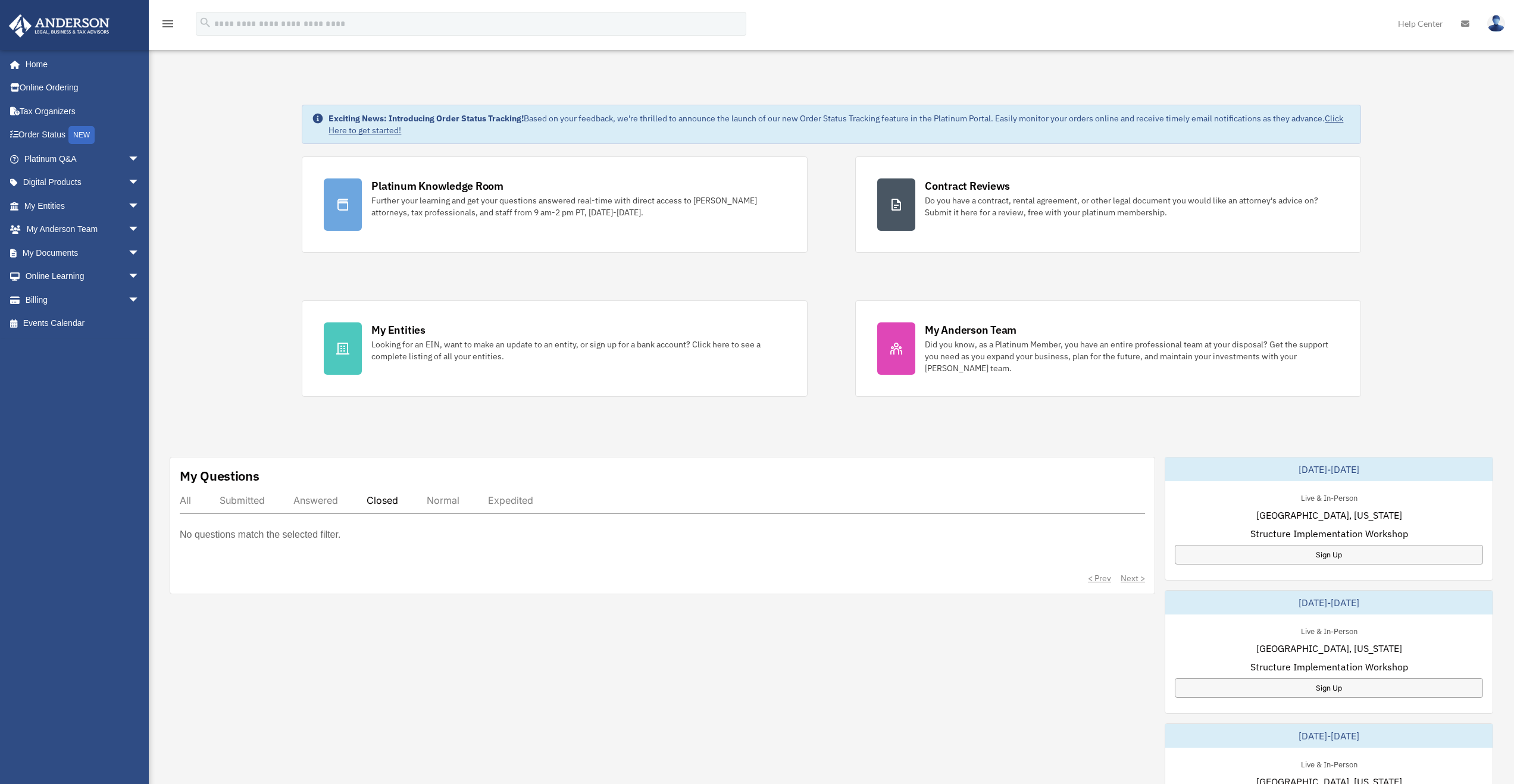
click at [180, 506] on div "All" at bounding box center [185, 501] width 11 height 12
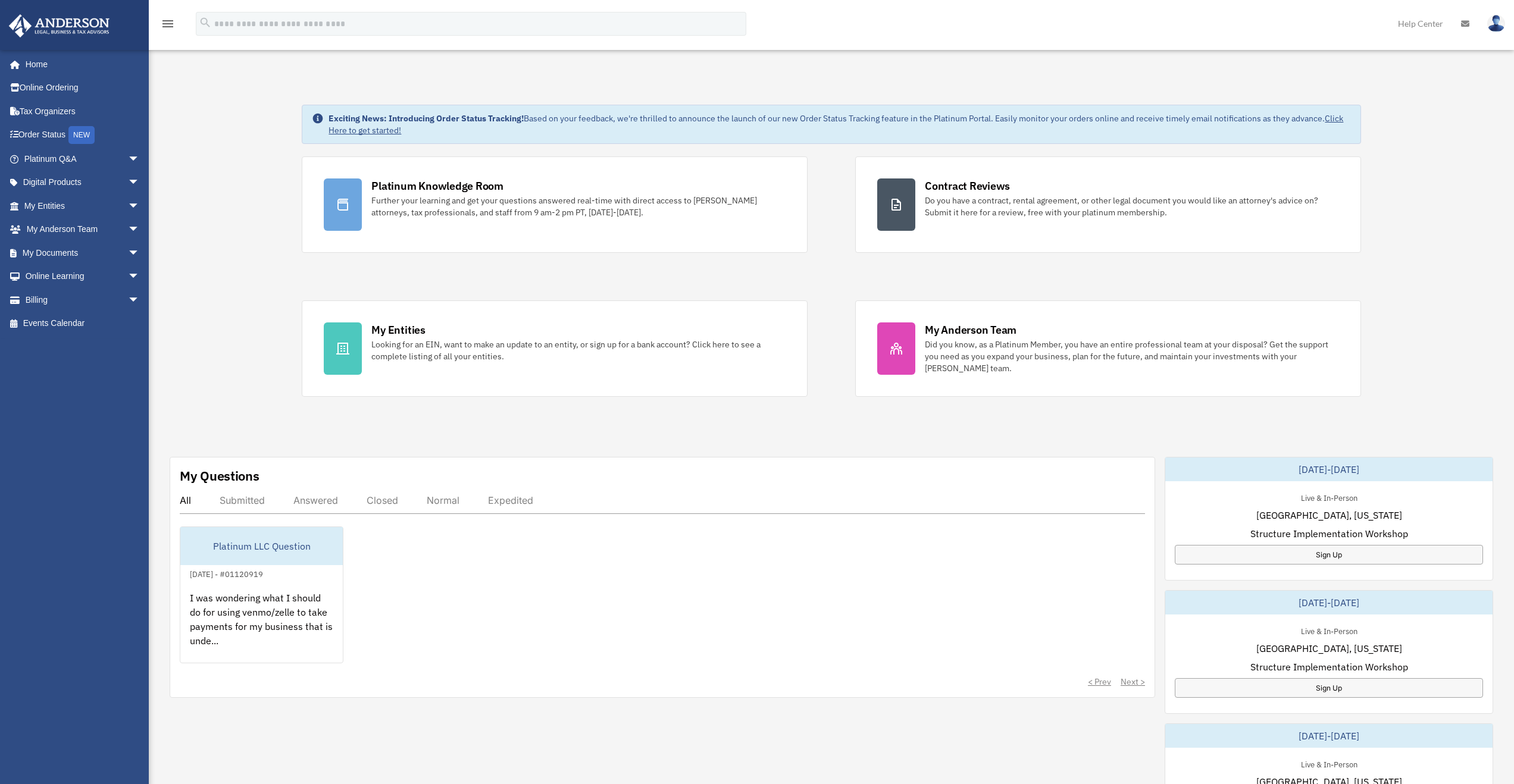
click at [232, 340] on div "Exciting News: Introducing Order Status Tracking! Based on your feedback, we're…" at bounding box center [831, 609] width 1384 height 1069
click at [585, 58] on div "Dashboard [EMAIL_ADDRESS][PERSON_NAME][DOMAIN_NAME] Sign Out [EMAIL_ADDRESS][PE…" at bounding box center [757, 603] width 1514 height 1205
